Goal: Transaction & Acquisition: Purchase product/service

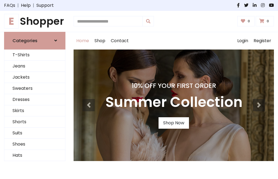
click at [139, 89] on h4 "10% Off Your First Order" at bounding box center [173, 86] width 137 height 8
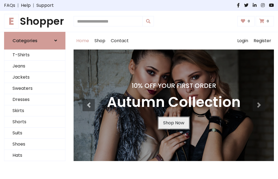
click at [174, 122] on link "Shop Now" at bounding box center [174, 122] width 30 height 11
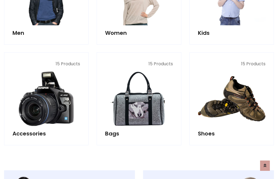
scroll to position [541, 0]
